Goal: Information Seeking & Learning: Learn about a topic

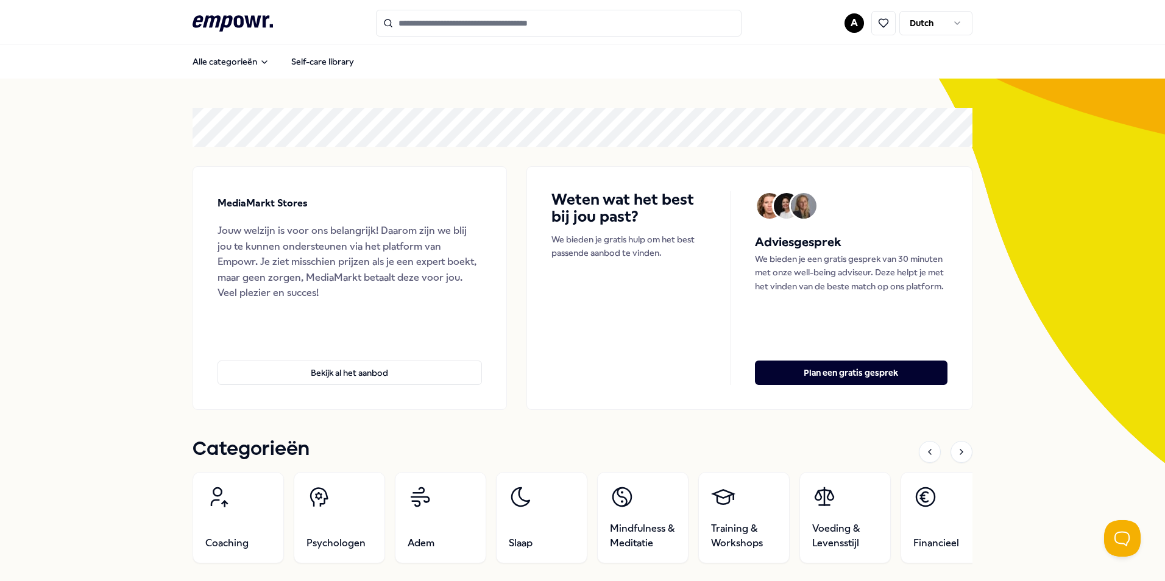
click at [853, 28] on html ".empowr-logo_svg__cls-1{fill:#03032f} A Dutch Alle categorieën Self-care librar…" at bounding box center [582, 290] width 1165 height 581
click at [849, 63] on div "Dashboard" at bounding box center [850, 63] width 121 height 35
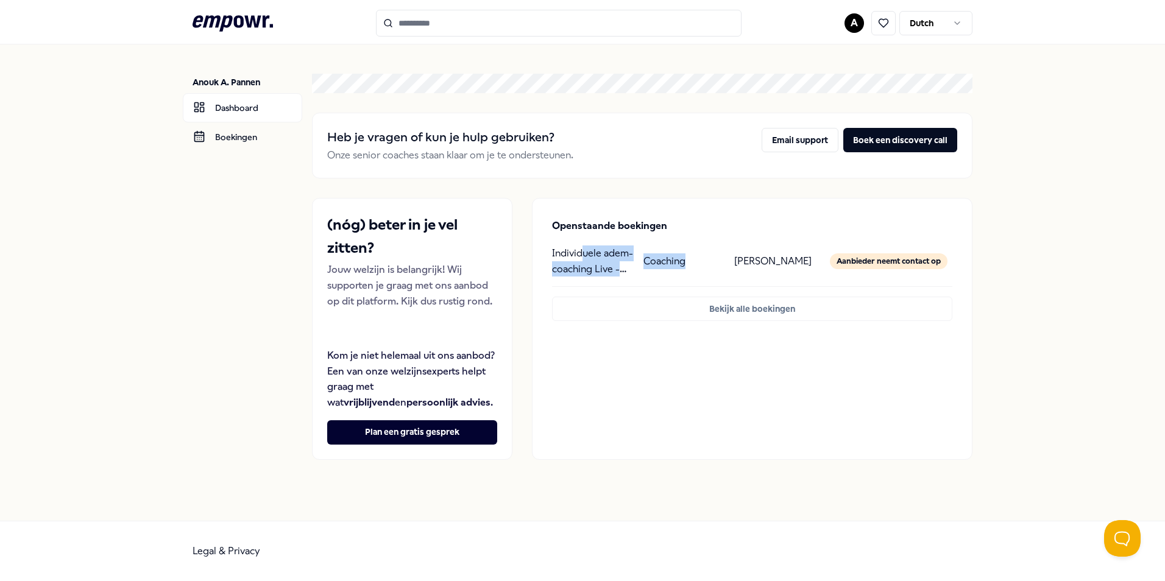
drag, startPoint x: 669, startPoint y: 257, endPoint x: 575, endPoint y: 253, distance: 93.9
click at [575, 253] on div "Individuele adem-coaching Live - [PERSON_NAME] Coaching [PERSON_NAME] neemt con…" at bounding box center [752, 261] width 400 height 31
drag, startPoint x: 575, startPoint y: 253, endPoint x: 570, endPoint y: 250, distance: 6.3
click at [569, 250] on p "Individuele adem-coaching Live - [PERSON_NAME]" at bounding box center [592, 261] width 81 height 31
drag, startPoint x: 820, startPoint y: 258, endPoint x: 563, endPoint y: 243, distance: 258.3
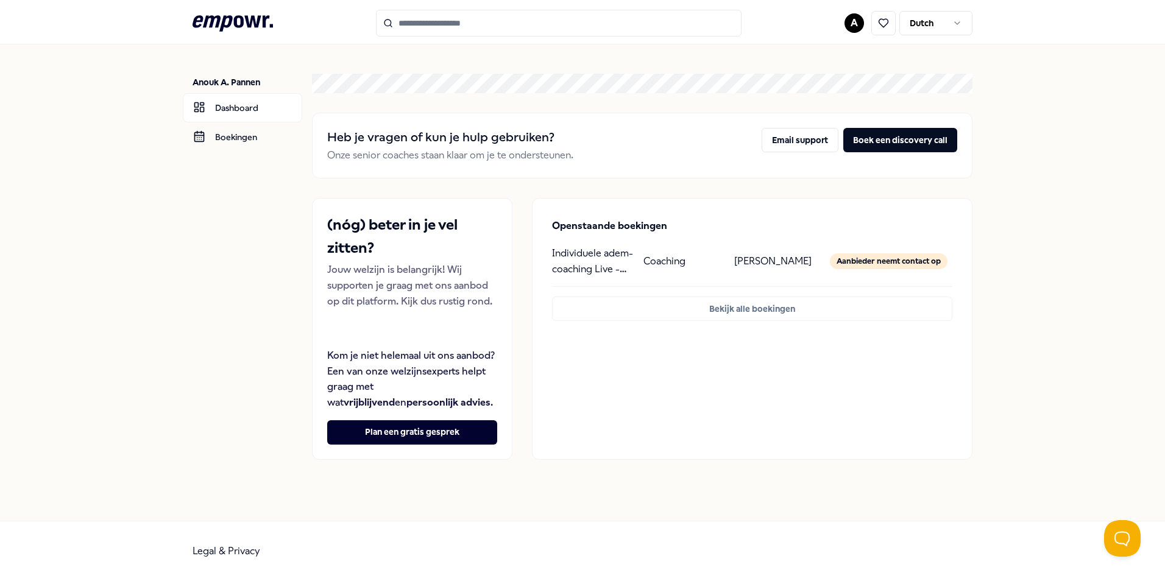
click at [563, 243] on div "Openstaande boekingen Individuele adem-coaching Live - [PERSON_NAME] Coaching […" at bounding box center [752, 270] width 439 height 143
click at [561, 249] on p "Individuele adem-coaching Live - [PERSON_NAME]" at bounding box center [592, 261] width 81 height 31
click at [769, 312] on button "Bekijk alle boekingen" at bounding box center [752, 309] width 400 height 24
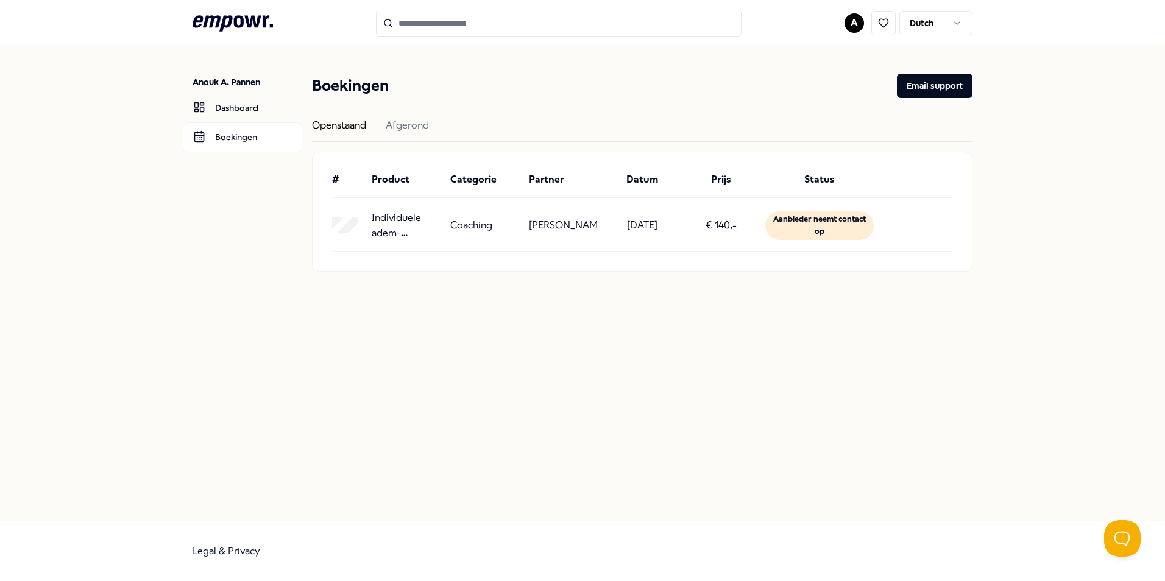
drag, startPoint x: 461, startPoint y: 227, endPoint x: 606, endPoint y: 93, distance: 197.1
click at [462, 227] on p "Coaching" at bounding box center [471, 226] width 42 height 16
click at [541, 229] on p "[PERSON_NAME]" at bounding box center [563, 226] width 69 height 16
click at [244, 111] on link "Dashboard" at bounding box center [242, 107] width 119 height 29
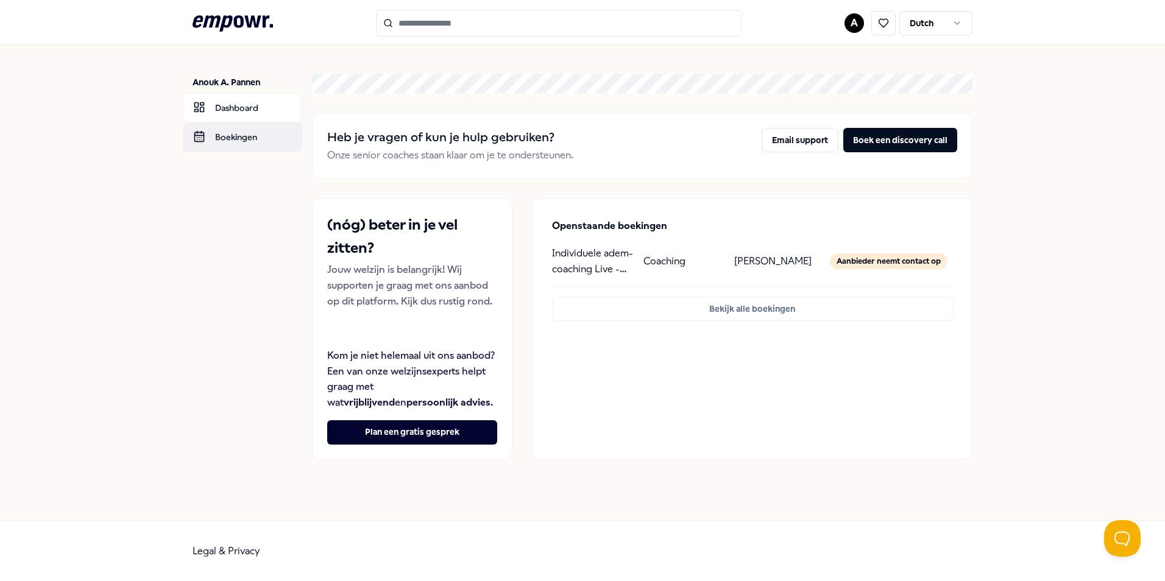
click at [229, 138] on link "Boekingen" at bounding box center [242, 137] width 119 height 29
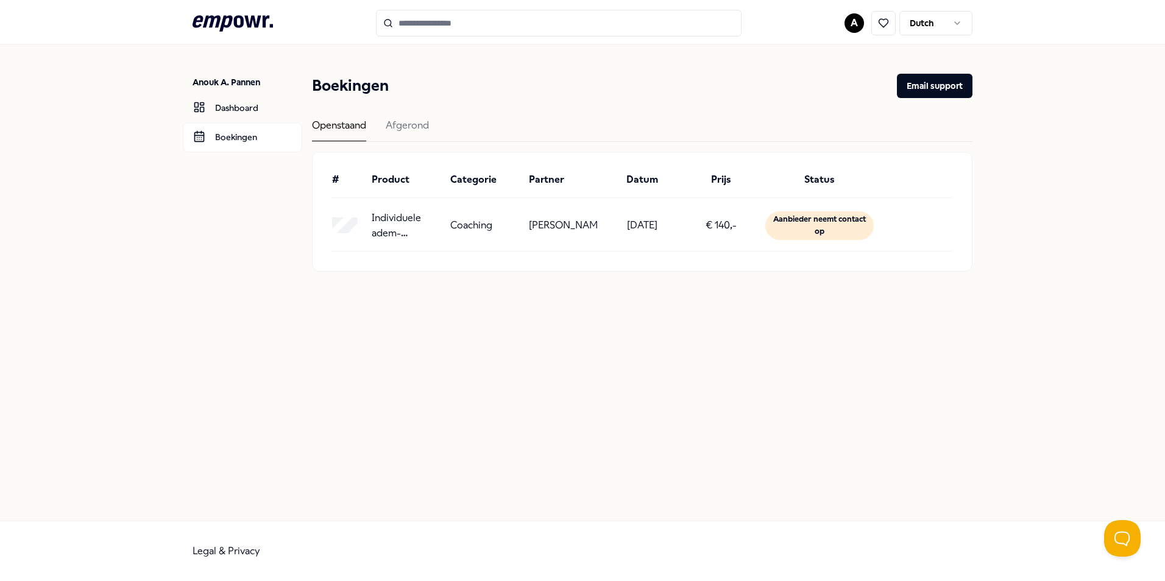
click at [476, 226] on p "Coaching" at bounding box center [471, 226] width 42 height 16
drag, startPoint x: 541, startPoint y: 231, endPoint x: 507, endPoint y: 205, distance: 42.7
click at [507, 205] on div "# Product Categorie Partner Datum Prijs Status Individuele adem-coaching Live -…" at bounding box center [642, 211] width 659 height 119
drag, startPoint x: 507, startPoint y: 205, endPoint x: 533, endPoint y: 227, distance: 34.2
copy div "[PERSON_NAME]"
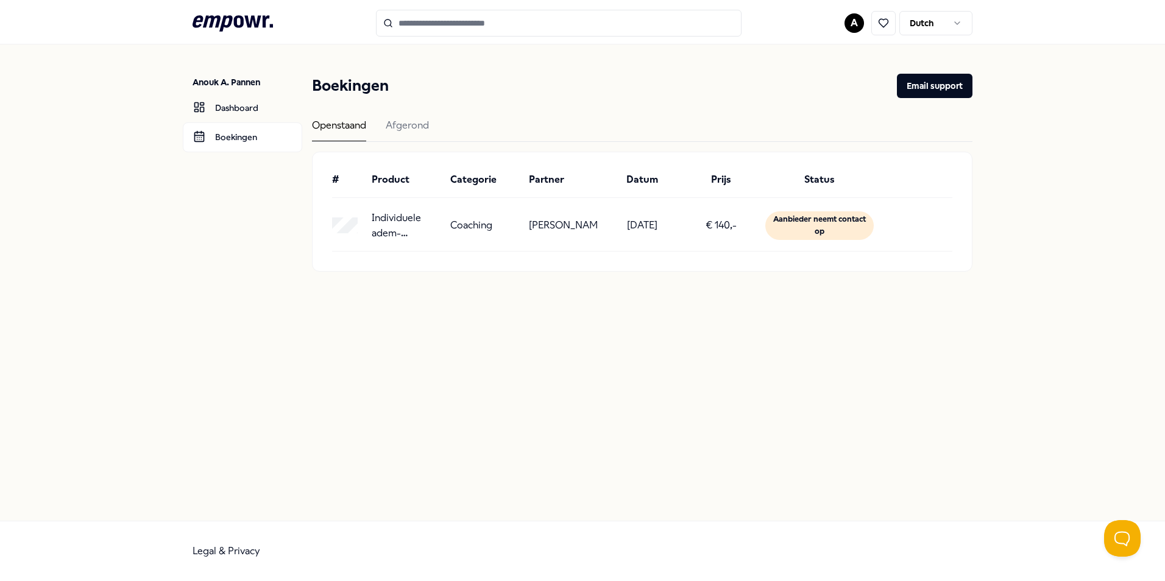
click at [401, 210] on p "Individuele adem-coaching Live - [PERSON_NAME]" at bounding box center [406, 225] width 69 height 31
drag, startPoint x: 405, startPoint y: 232, endPoint x: 361, endPoint y: 215, distance: 47.7
click at [361, 215] on div "Individuele adem-coaching Live - [PERSON_NAME] Coaching [PERSON_NAME] [DATE] € …" at bounding box center [642, 225] width 620 height 31
click at [664, 253] on div "# Product Categorie Partner Datum Prijs Status Individuele adem-coaching Live -…" at bounding box center [642, 211] width 659 height 119
click at [433, 24] on input "Search for products, categories or subcategories" at bounding box center [559, 23] width 366 height 27
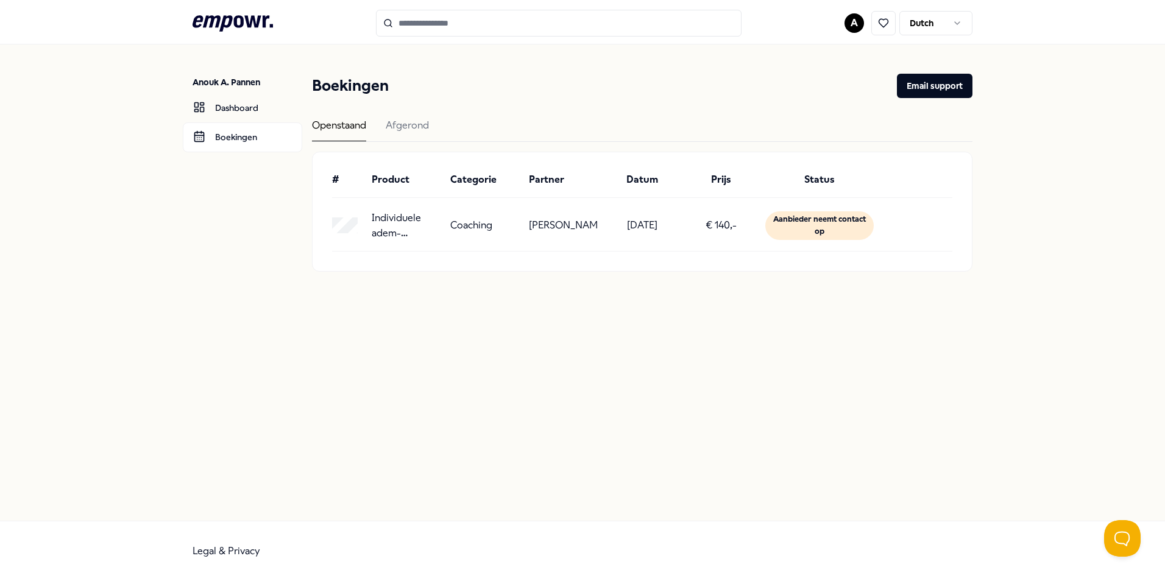
paste input "**********"
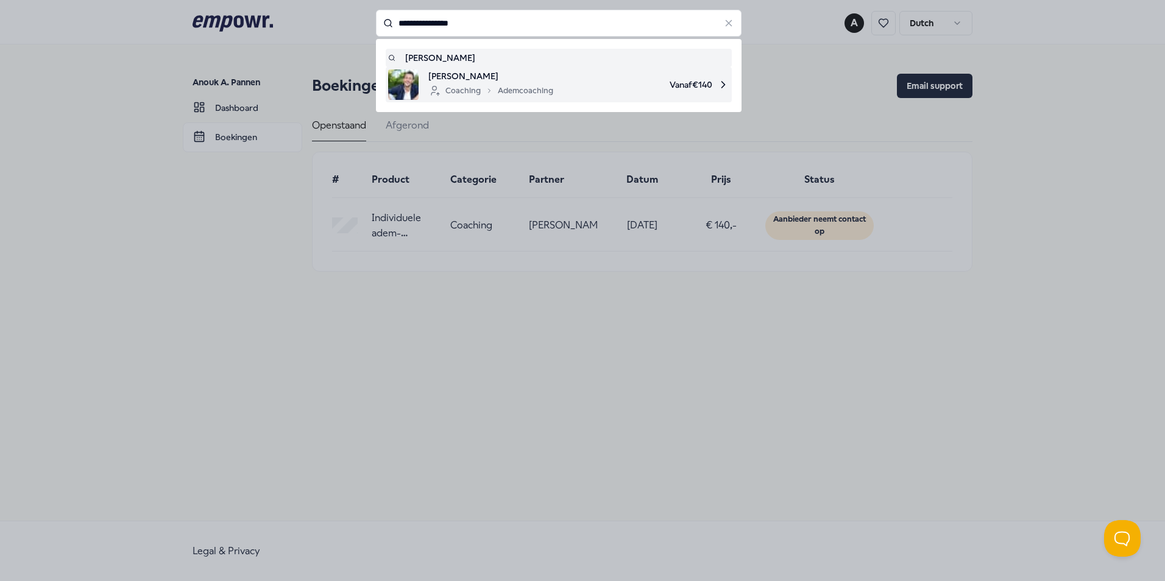
click at [456, 73] on span "[PERSON_NAME]" at bounding box center [490, 75] width 125 height 13
type input "**********"
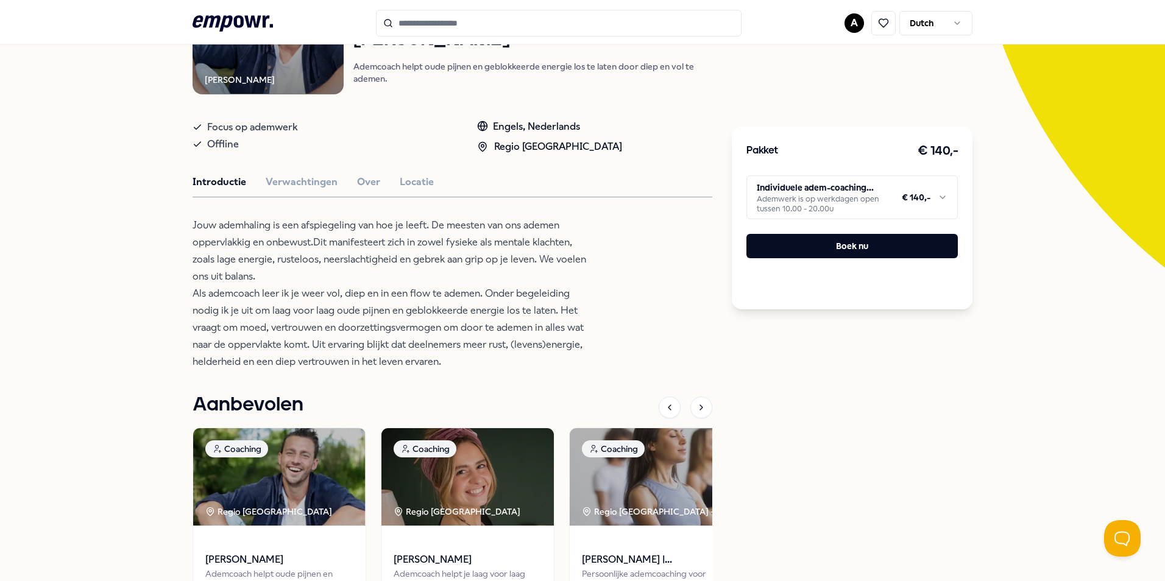
scroll to position [244, 0]
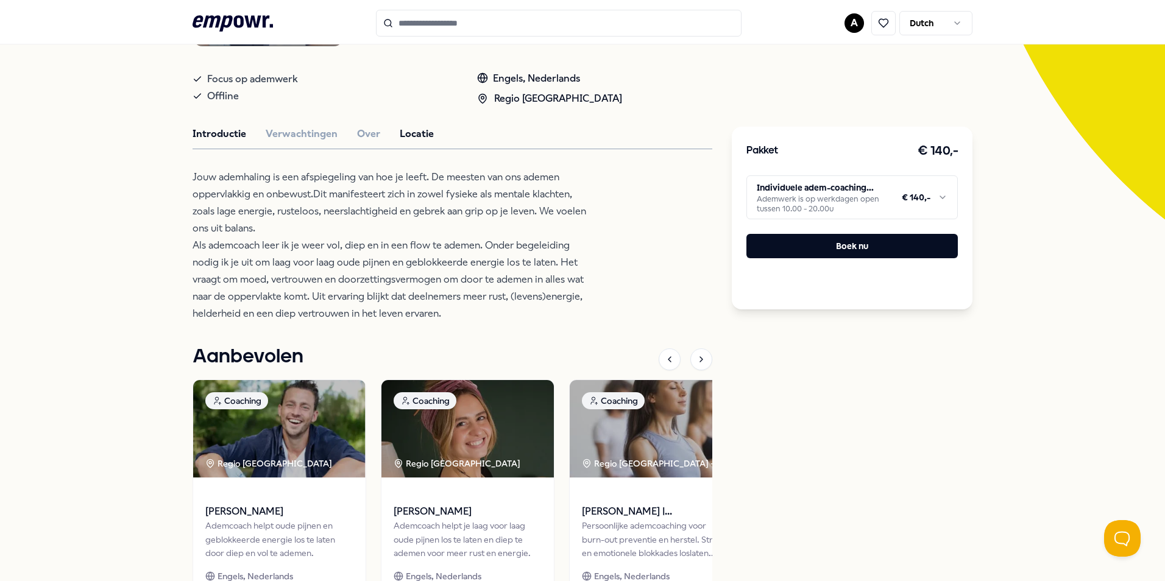
click at [401, 138] on button "Locatie" at bounding box center [417, 134] width 34 height 16
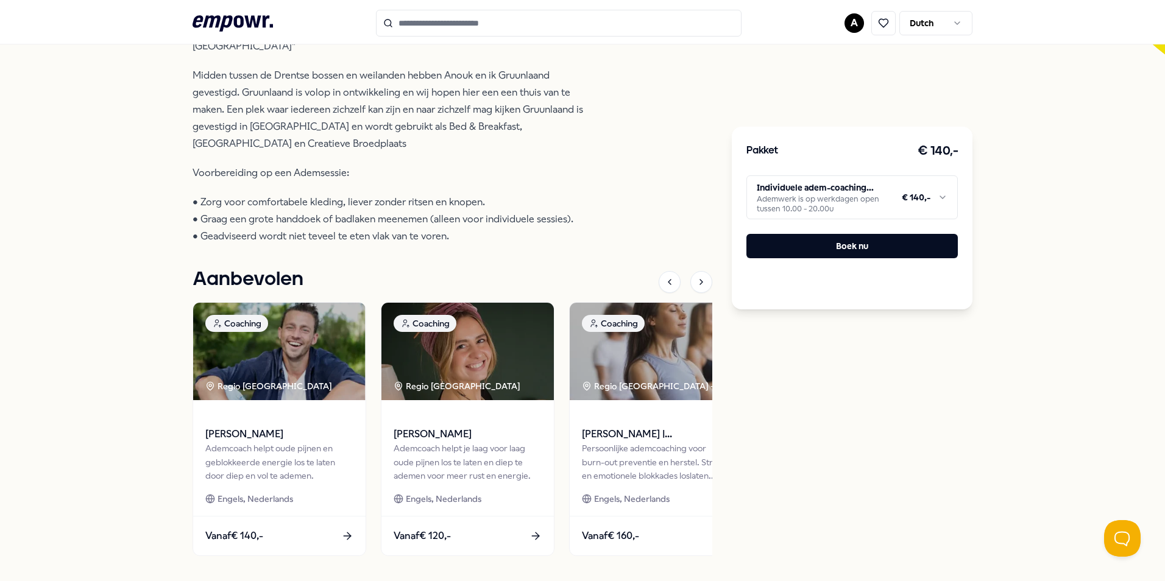
scroll to position [464, 0]
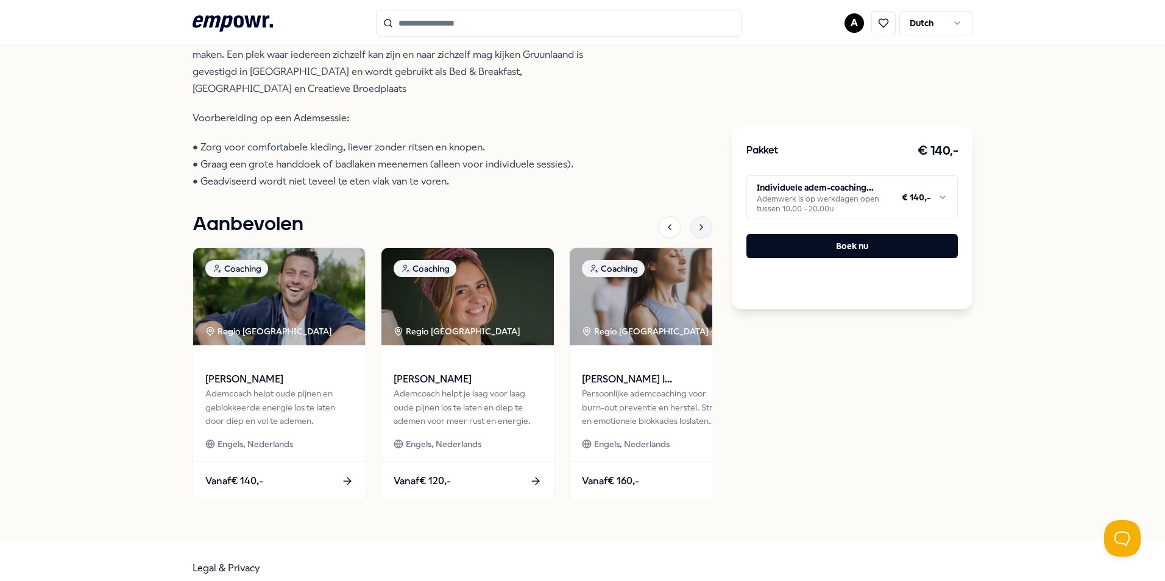
click at [697, 222] on icon at bounding box center [702, 227] width 10 height 10
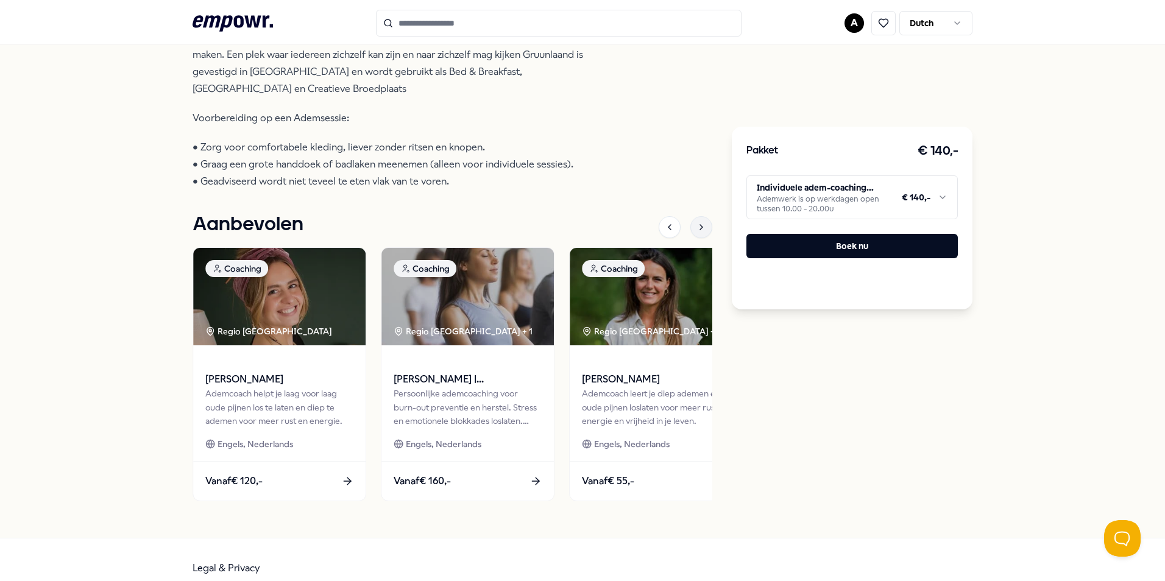
click at [697, 222] on icon at bounding box center [702, 227] width 10 height 10
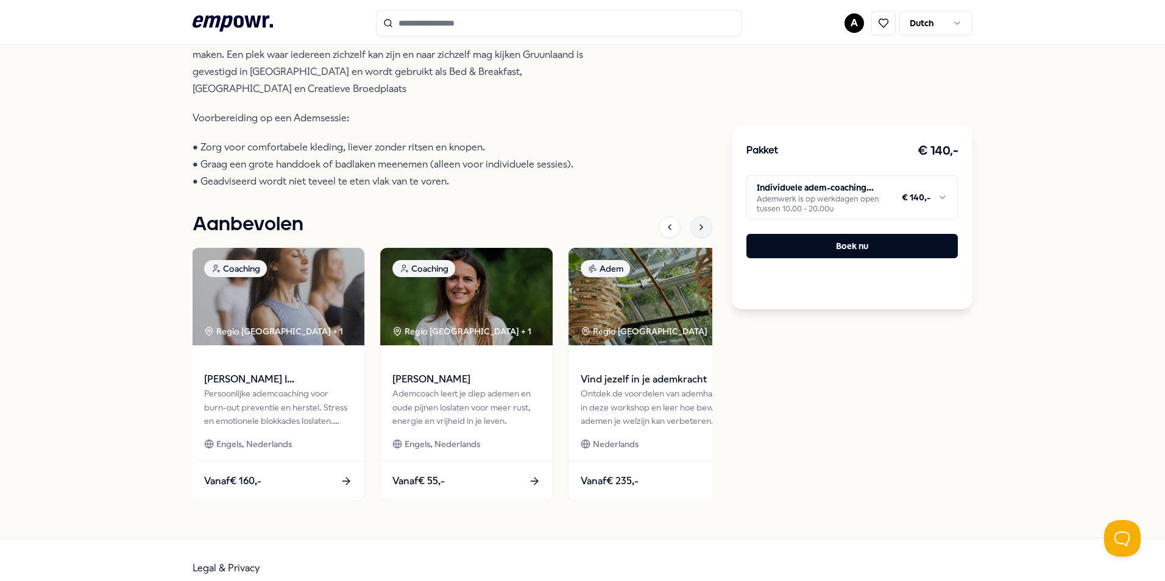
click at [697, 222] on icon at bounding box center [702, 227] width 10 height 10
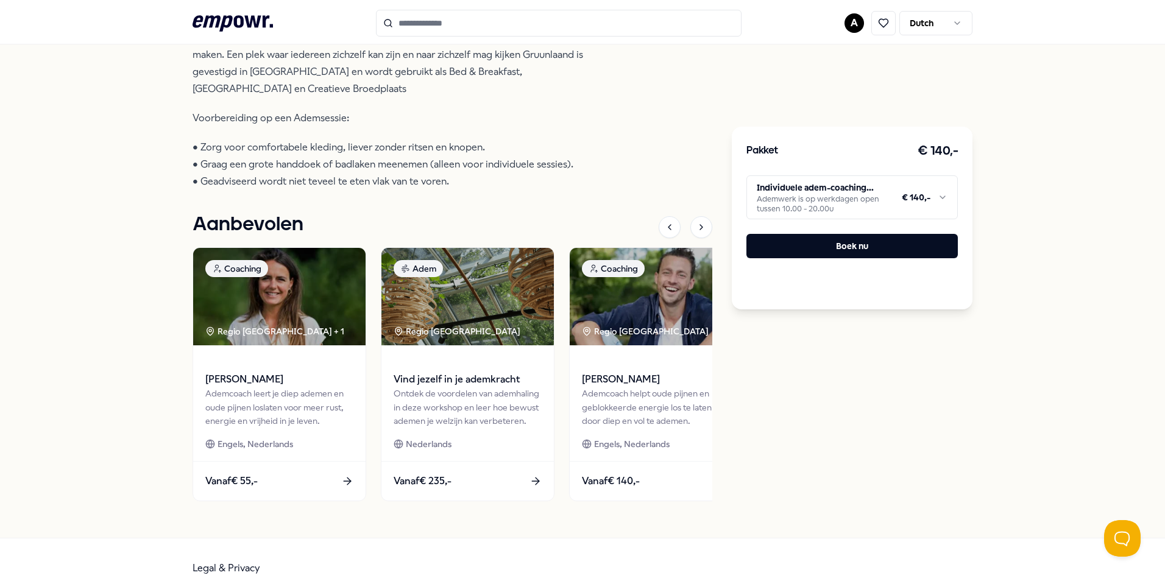
drag, startPoint x: 247, startPoint y: 166, endPoint x: 446, endPoint y: 169, distance: 198.7
click at [446, 169] on p "• Zorg voor comfortabele kleding, liever zonder ritsen en knopen. • Graag een g…" at bounding box center [391, 164] width 396 height 51
click at [448, 174] on div "[PERSON_NAME] Coaching [PERSON_NAME] Ademcoach helpt oude pijnen en geblokkeerd…" at bounding box center [453, 94] width 520 height 839
drag, startPoint x: 244, startPoint y: 146, endPoint x: 572, endPoint y: 146, distance: 327.3
click at [572, 146] on p "• Zorg voor comfortabele kleding, liever zonder ritsen en knopen. • Graag een g…" at bounding box center [391, 164] width 396 height 51
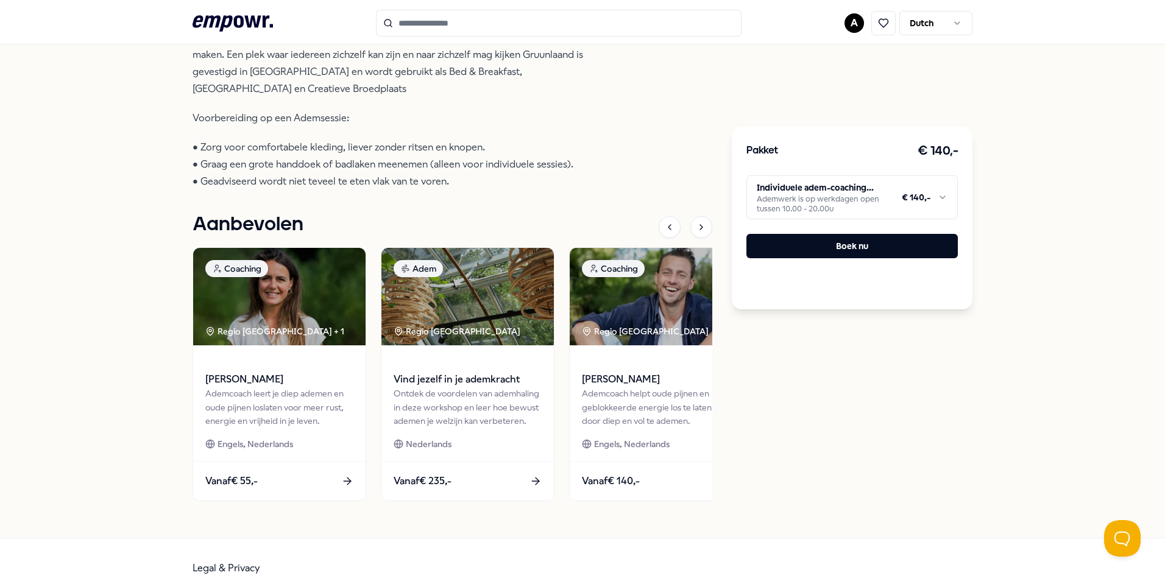
drag, startPoint x: 572, startPoint y: 146, endPoint x: 539, endPoint y: 168, distance: 39.0
click at [539, 168] on p "• Zorg voor comfortabele kleding, liever zonder ritsen en knopen. • Graag een g…" at bounding box center [391, 164] width 396 height 51
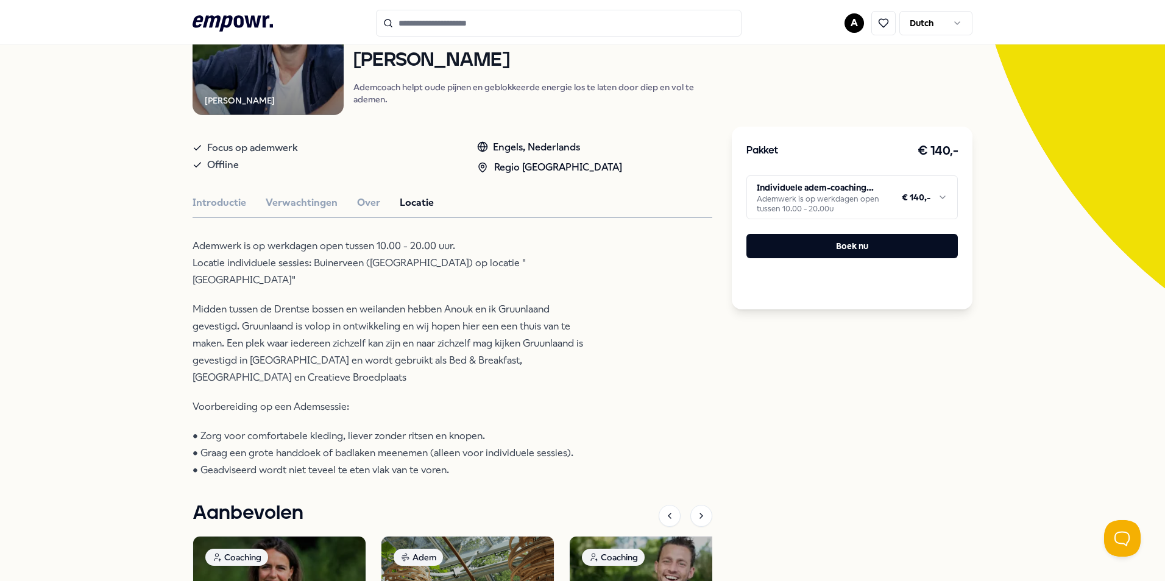
scroll to position [159, 0]
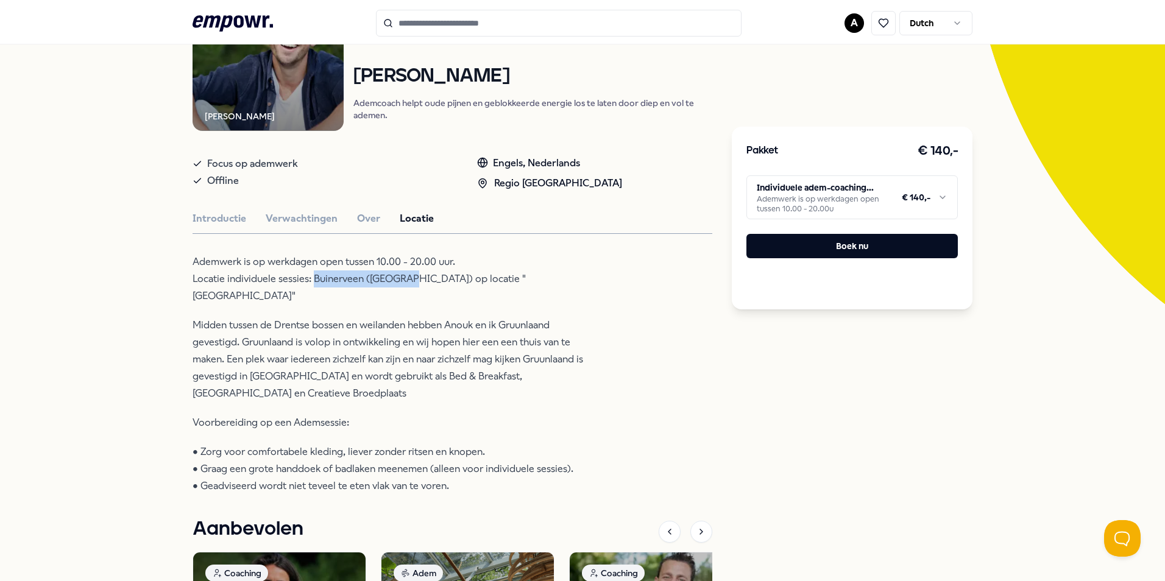
drag, startPoint x: 308, startPoint y: 275, endPoint x: 403, endPoint y: 277, distance: 95.7
click at [403, 277] on p "Ademwerk is op werkdagen open tussen 10.00 - 20.00 uur. Locatie individuele ses…" at bounding box center [391, 279] width 396 height 51
drag, startPoint x: 403, startPoint y: 277, endPoint x: 391, endPoint y: 278, distance: 12.8
copy p "Buinerveen ([GEOGRAPHIC_DATA])"
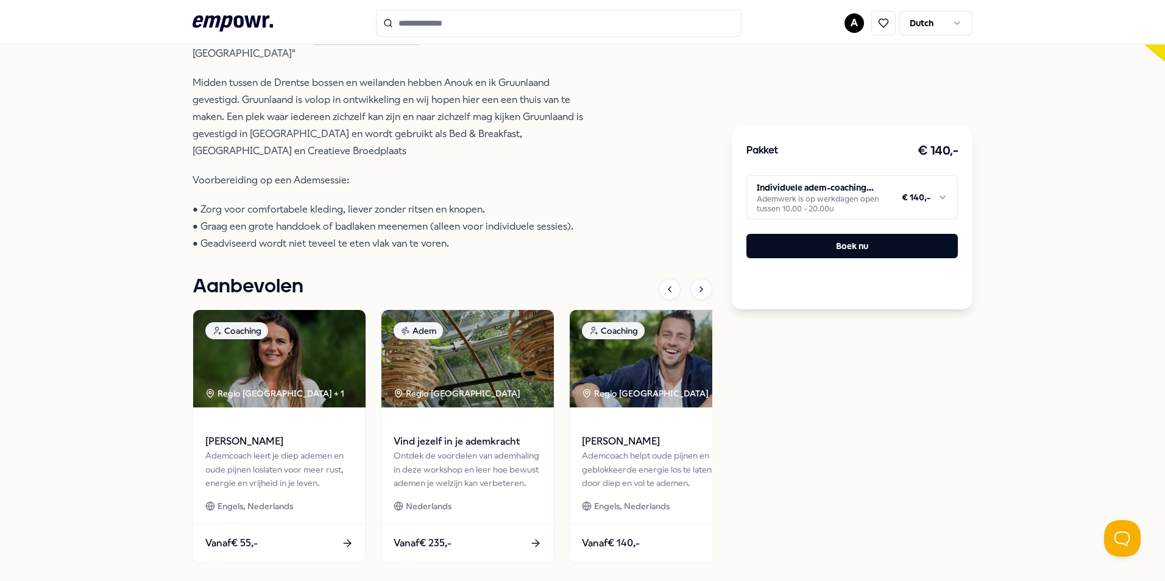
scroll to position [342, 0]
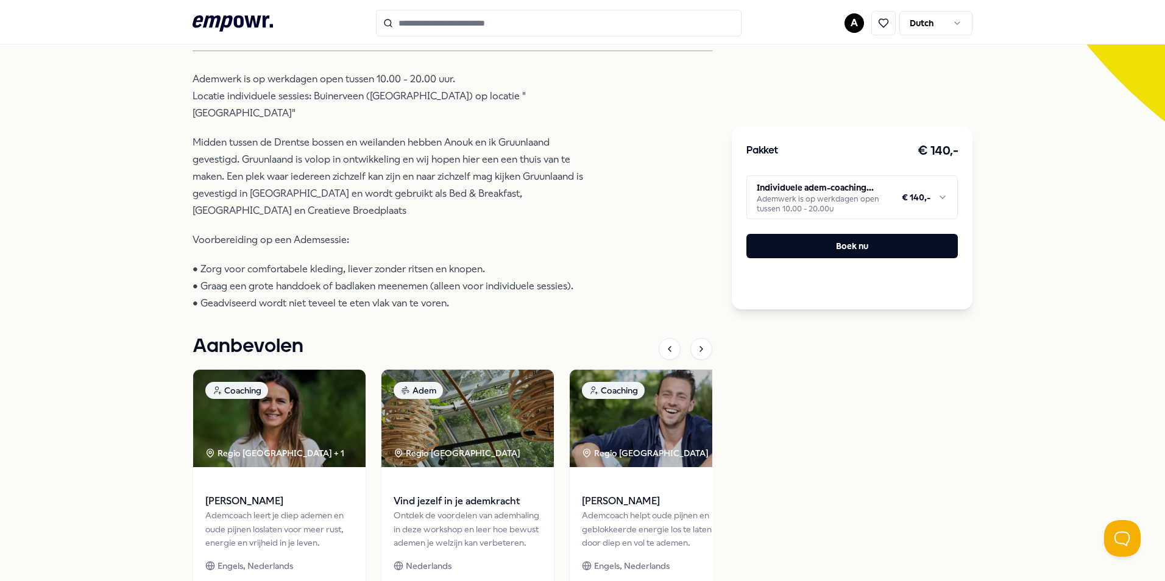
click at [413, 164] on p "Midden tussen de Drentse bossen en weilanden hebben Anouk en ik Gruunlaand geve…" at bounding box center [391, 176] width 396 height 85
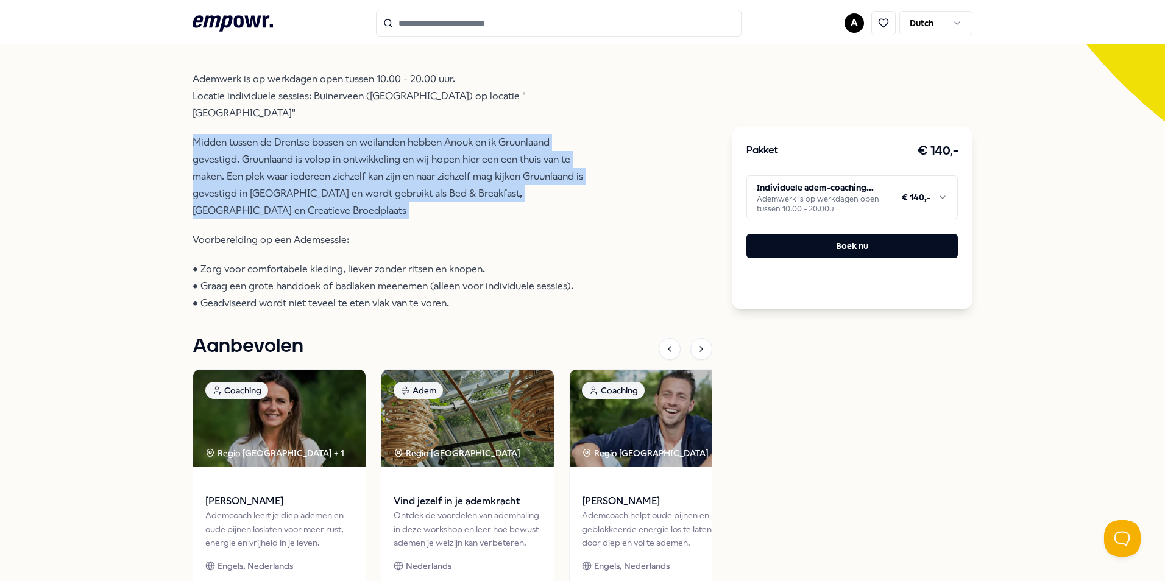
click at [413, 164] on p "Midden tussen de Drentse bossen en weilanden hebben Anouk en ik Gruunlaand geve…" at bounding box center [391, 176] width 396 height 85
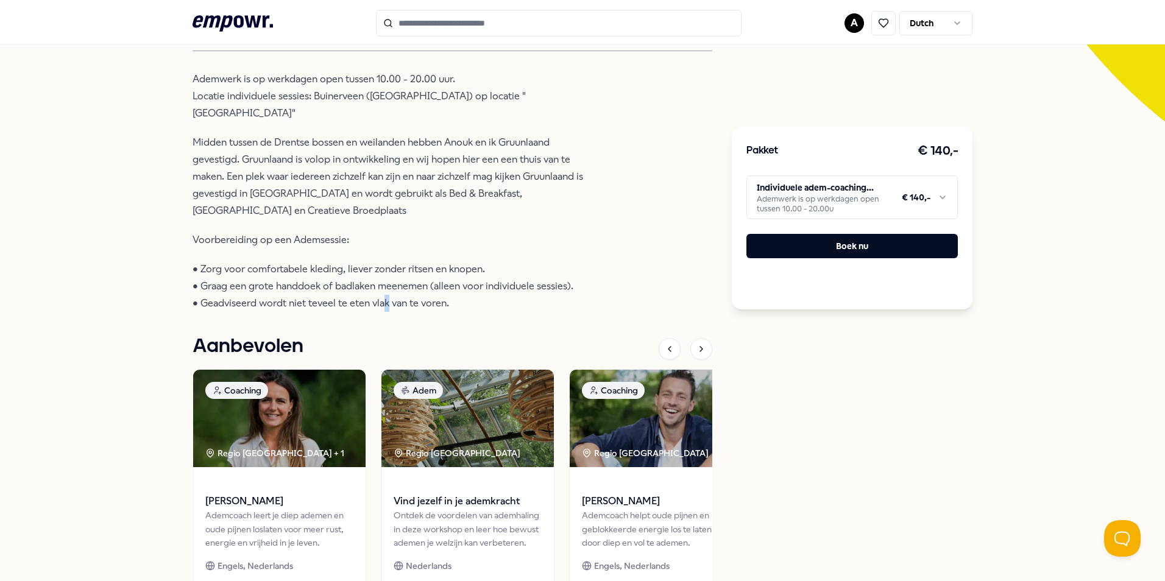
click at [376, 280] on p "• Zorg voor comfortabele kleding, liever zonder ritsen en knopen. • Graag een g…" at bounding box center [391, 286] width 396 height 51
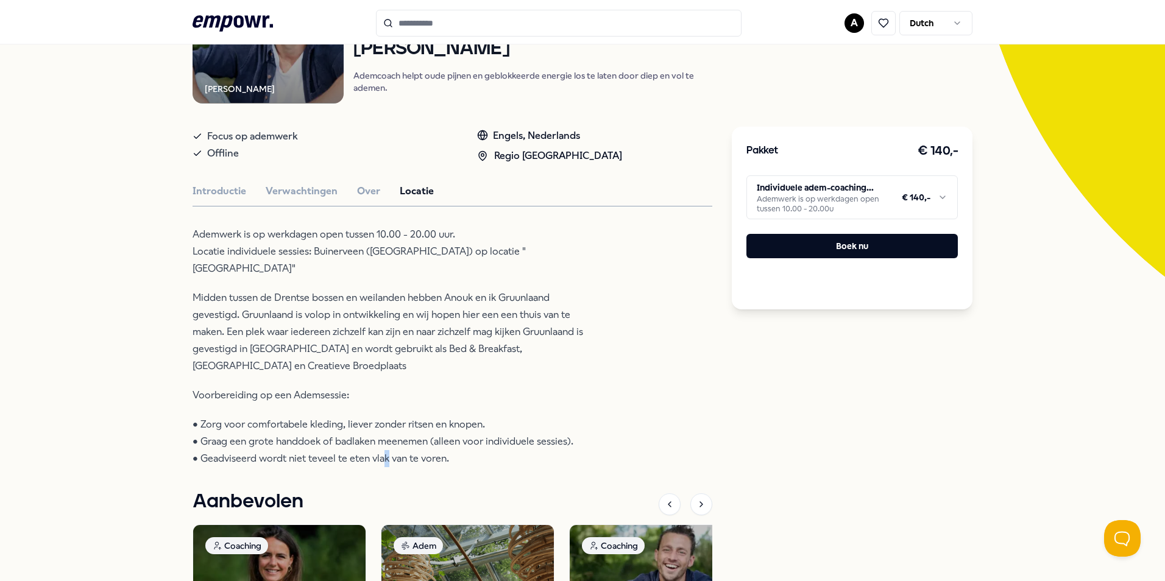
scroll to position [159, 0]
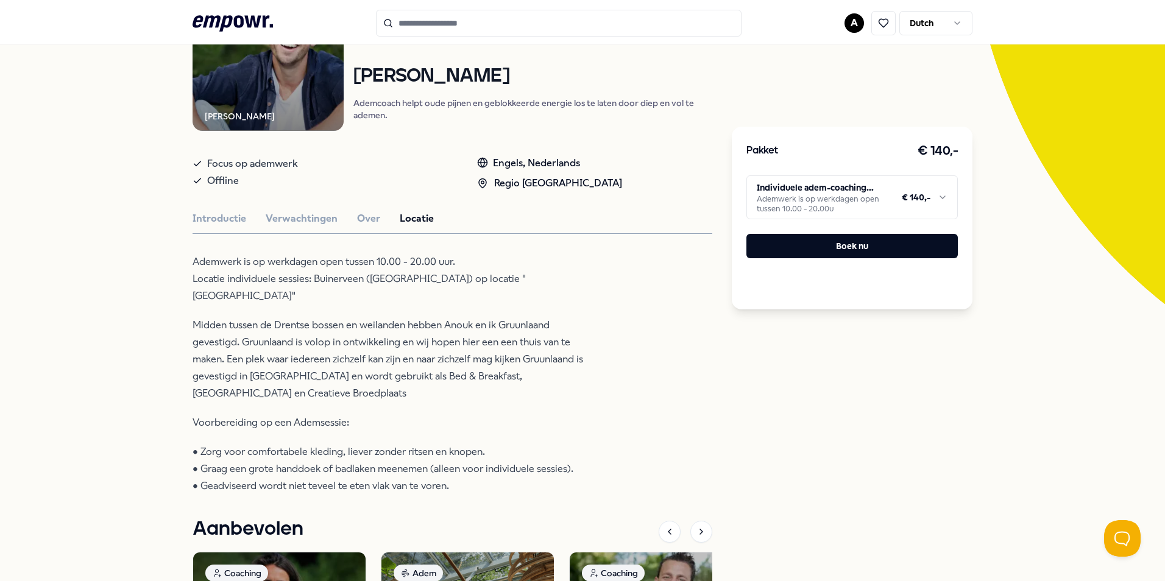
click at [407, 54] on div "Coaching [PERSON_NAME] Ademcoach helpt oude pijnen en geblokkeerde energie los …" at bounding box center [532, 55] width 359 height 151
click at [396, 82] on h1 "[PERSON_NAME]" at bounding box center [532, 76] width 359 height 21
click at [396, 80] on h1 "[PERSON_NAME]" at bounding box center [532, 76] width 359 height 21
copy h1 "[PERSON_NAME]"
